Goal: Task Accomplishment & Management: Manage account settings

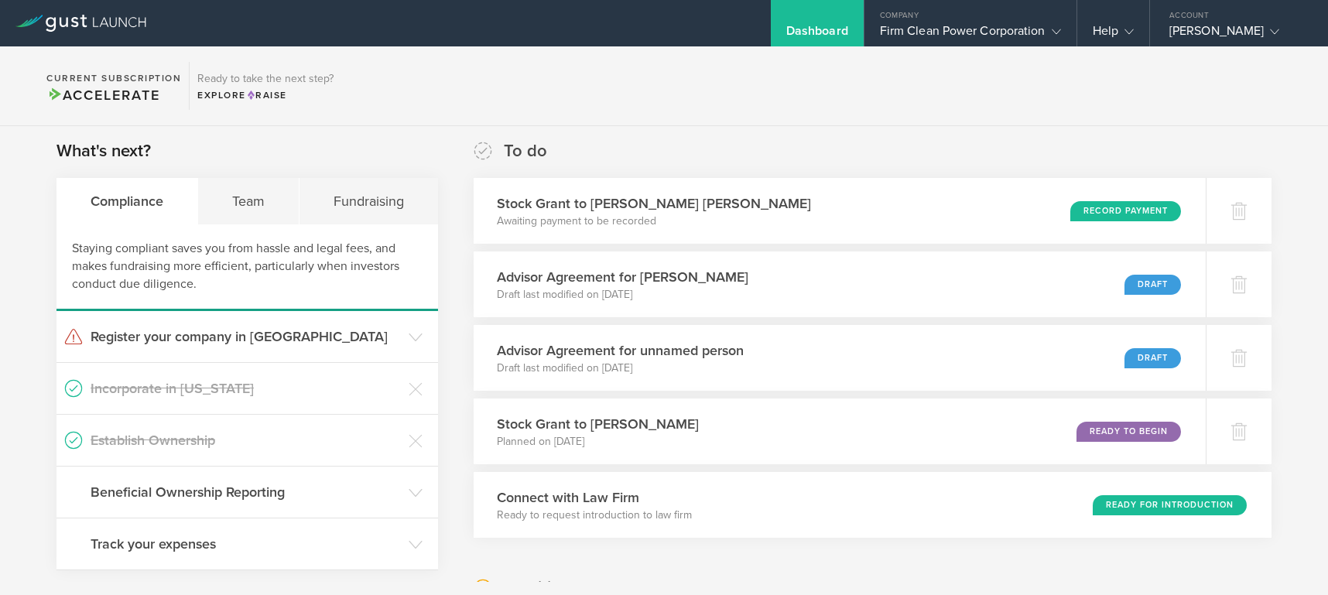
scroll to position [244, 0]
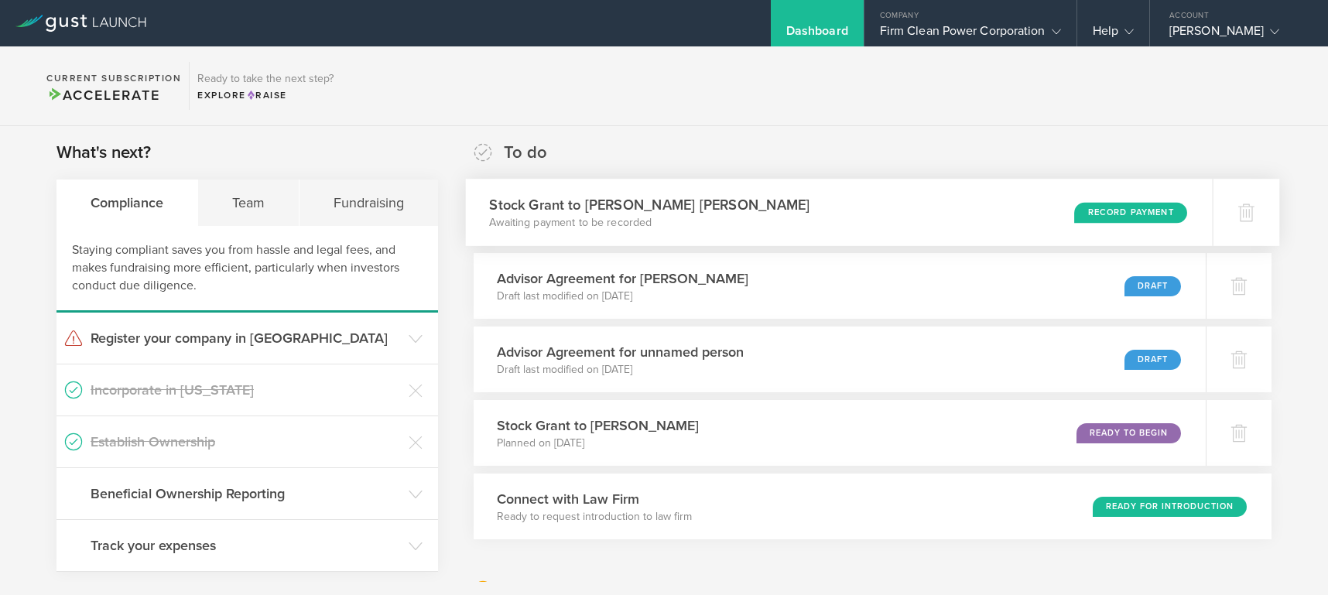
click at [1094, 209] on div "Record Payment" at bounding box center [1130, 212] width 113 height 21
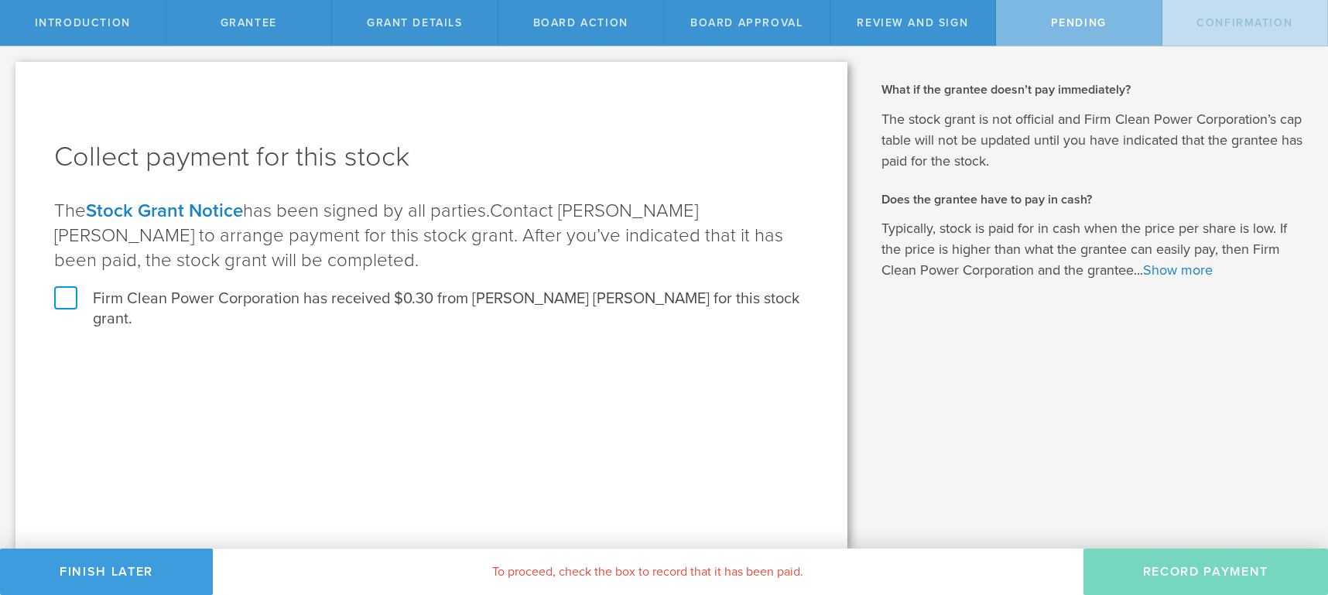
click at [66, 296] on label "Firm Clean Power Corporation has received $0.30 from Liza Jane Tan for this sto…" at bounding box center [431, 309] width 754 height 40
click at [0, 0] on input "Firm Clean Power Corporation has received $0.30 from Liza Jane Tan for this sto…" at bounding box center [0, 0] width 0 height 0
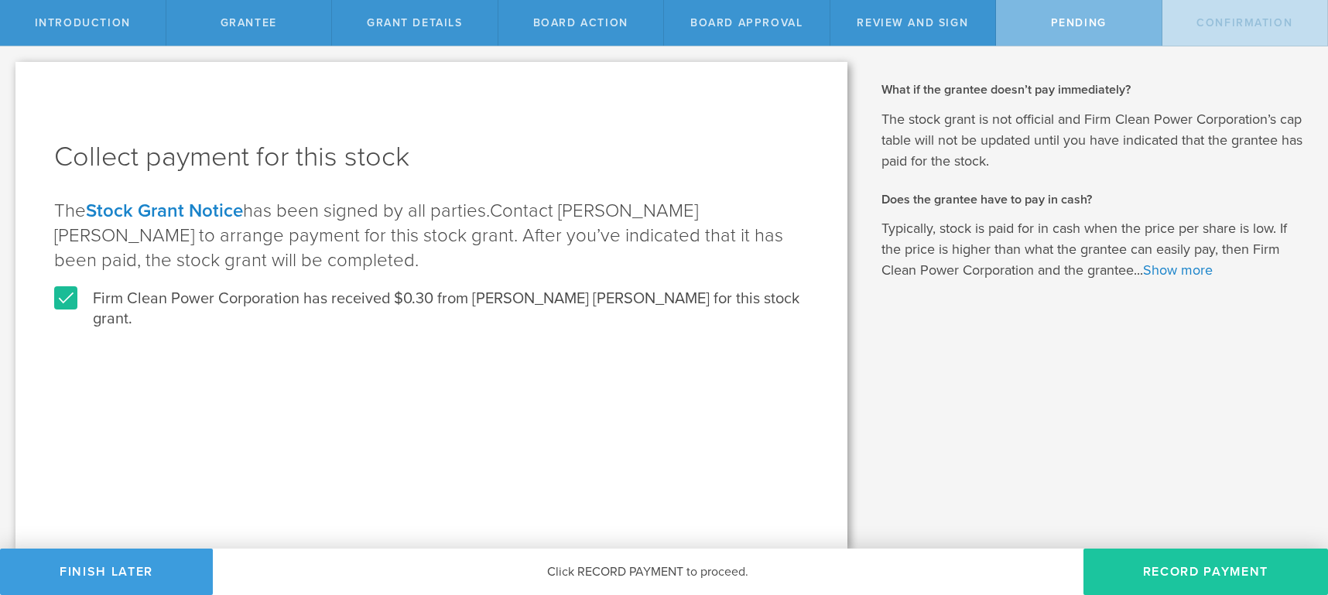
click at [1188, 575] on button "Record Payment" at bounding box center [1205, 572] width 244 height 46
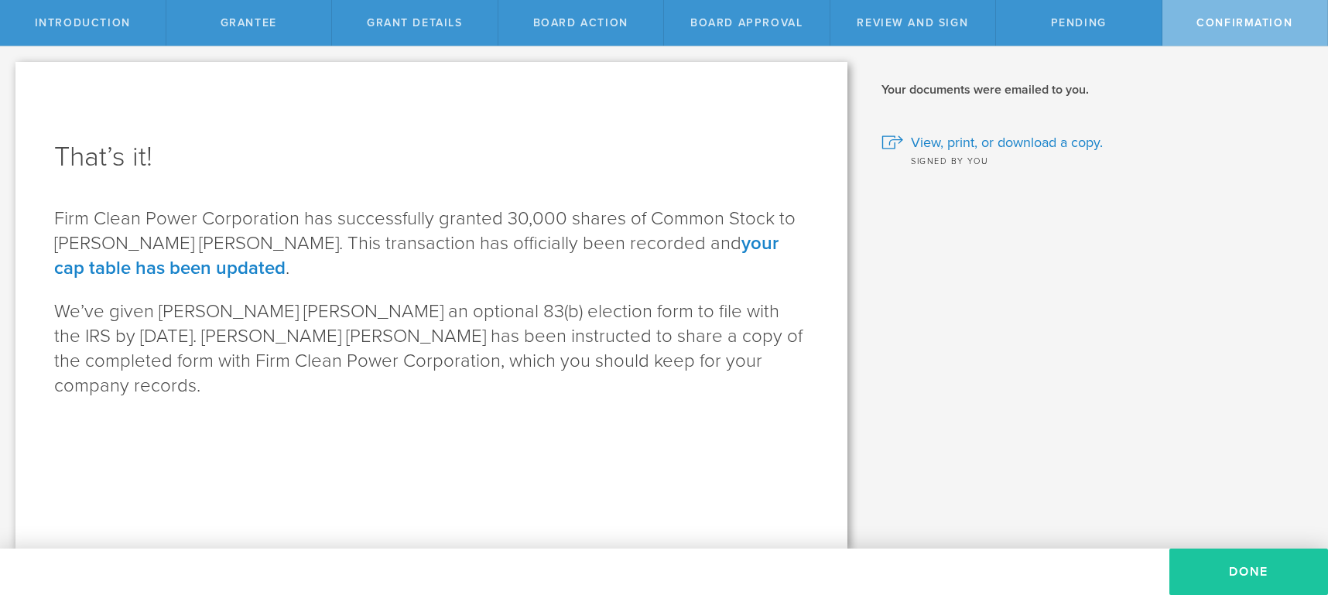
click at [1215, 573] on button "Done" at bounding box center [1248, 572] width 159 height 46
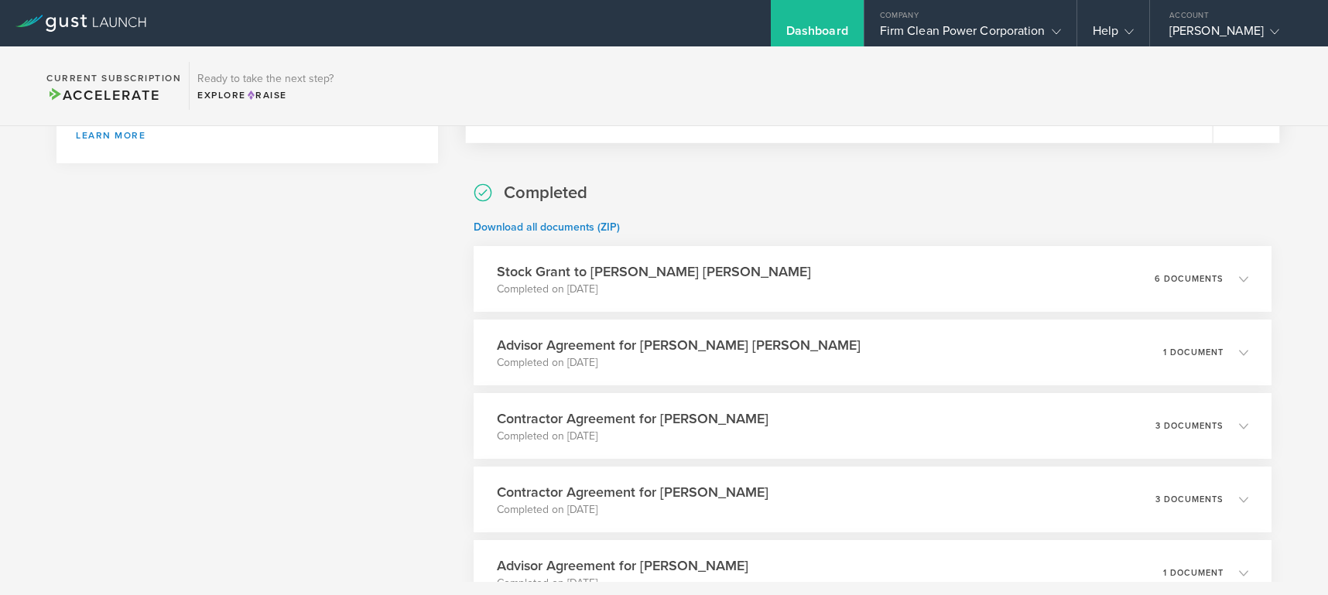
scroll to position [785, 0]
click at [1246, 279] on polyline at bounding box center [1250, 277] width 9 height 5
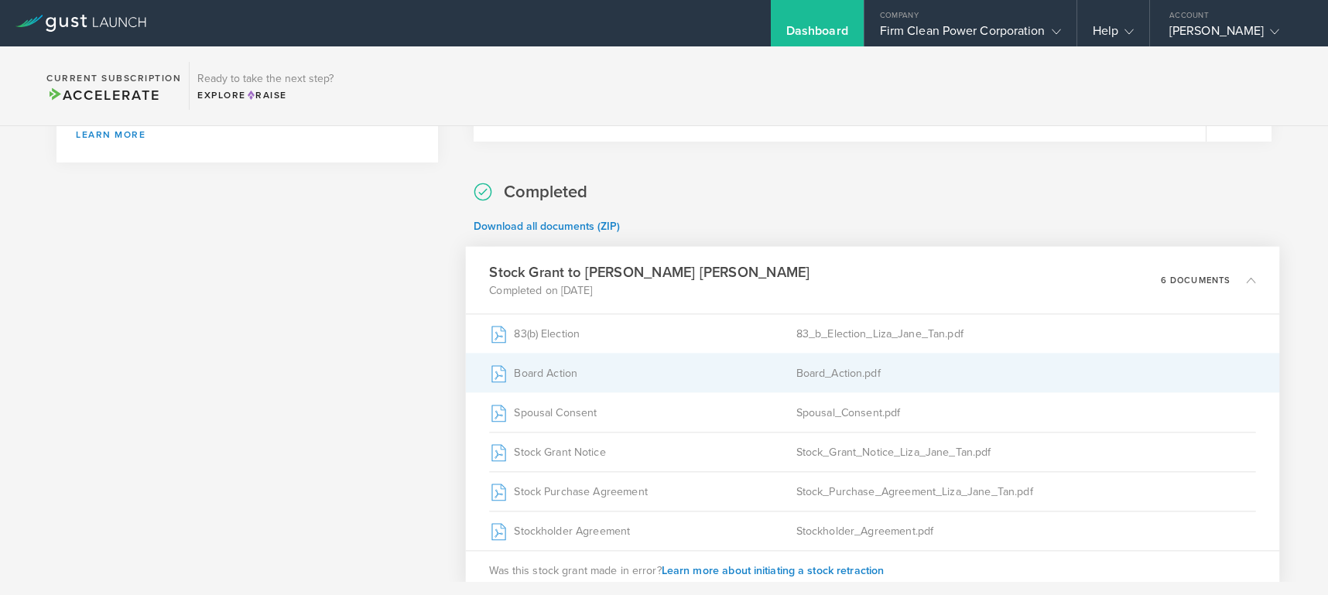
scroll to position [788, 0]
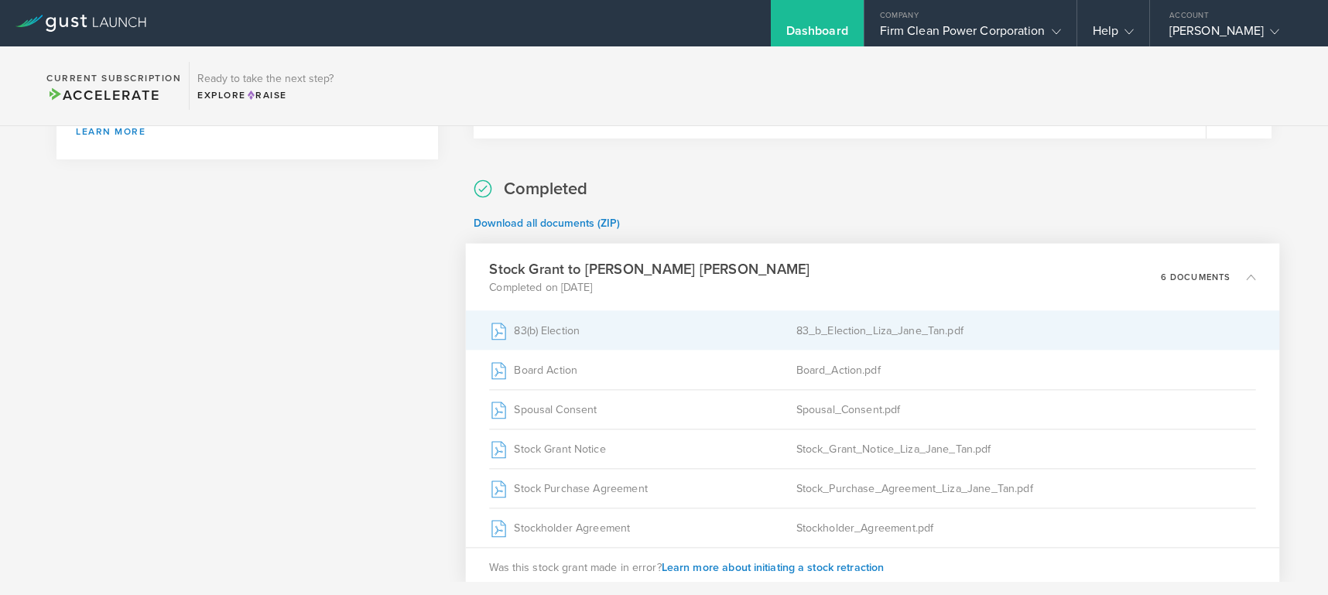
click at [760, 327] on div "83(b) Election" at bounding box center [642, 330] width 306 height 39
